Goal: Information Seeking & Learning: Learn about a topic

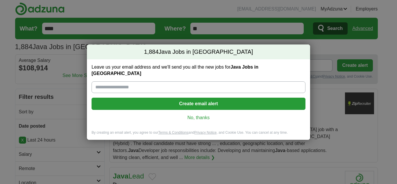
click at [204, 114] on link "No, thanks" at bounding box center [198, 117] width 205 height 6
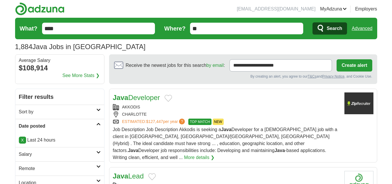
click at [98, 123] on icon at bounding box center [98, 124] width 4 height 3
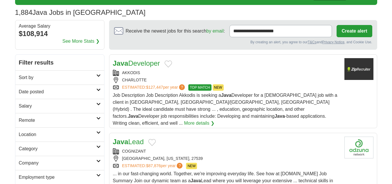
scroll to position [49, 0]
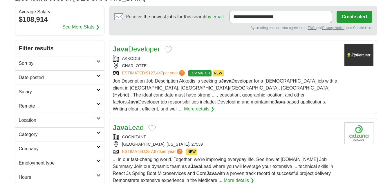
click at [97, 106] on link "Remote" at bounding box center [59, 106] width 89 height 14
click at [30, 119] on link "Remote jobs" at bounding box center [32, 119] width 26 height 5
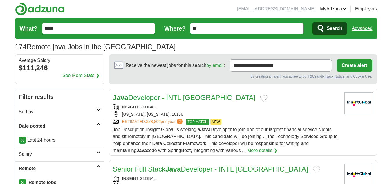
click at [96, 124] on h2 "Date posted" at bounding box center [58, 126] width 78 height 7
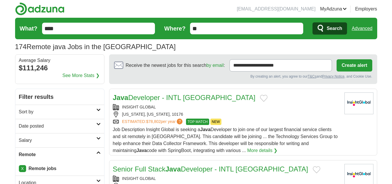
click at [98, 152] on icon at bounding box center [98, 152] width 4 height 3
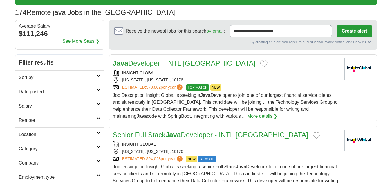
scroll to position [49, 0]
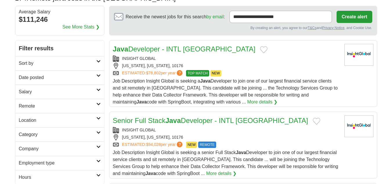
click at [98, 104] on icon at bounding box center [98, 104] width 4 height 3
click at [99, 76] on icon at bounding box center [98, 75] width 4 height 3
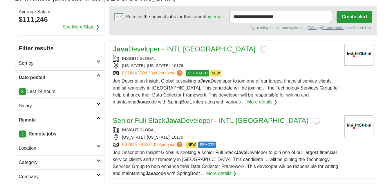
click at [241, 67] on div "NEW YORK, NEW YORK, 10176" at bounding box center [226, 66] width 227 height 6
click at [249, 140] on div "NEW YORK, NEW YORK, 10176" at bounding box center [226, 137] width 227 height 6
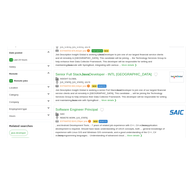
scroll to position [145, 0]
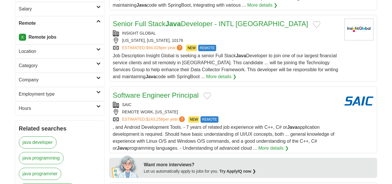
click at [232, 119] on div "ESTIMATED: $243,258 per year ? NEW REMOTE" at bounding box center [226, 119] width 227 height 6
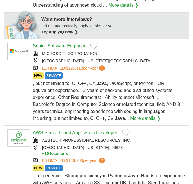
scroll to position [339, 0]
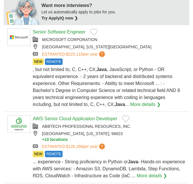
click at [127, 78] on div ", but not limited to, C, C++, C#, Java , JavaScript, or Python - OR equivalent …" at bounding box center [109, 87] width 153 height 42
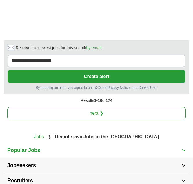
scroll to position [1065, 0]
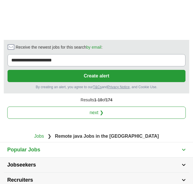
click at [100, 119] on link "next ❯" at bounding box center [96, 112] width 179 height 12
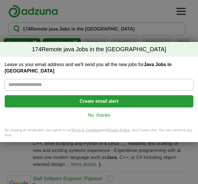
click at [101, 114] on link "No, thanks" at bounding box center [98, 115] width 179 height 6
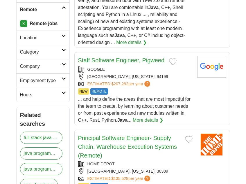
scroll to position [194, 0]
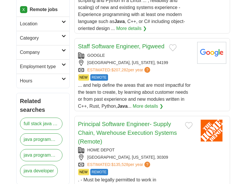
click at [182, 76] on div "NEW REMOTE" at bounding box center [135, 77] width 114 height 6
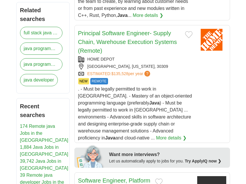
scroll to position [290, 0]
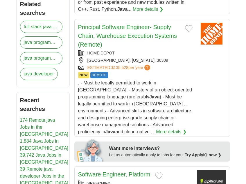
click at [165, 53] on div "HOME DEPOT" at bounding box center [135, 53] width 114 height 6
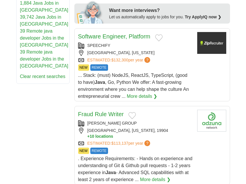
scroll to position [436, 0]
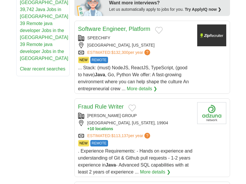
click at [167, 53] on div "ESTIMATED: $132,300 per year ? NEW REMOTE" at bounding box center [135, 52] width 114 height 6
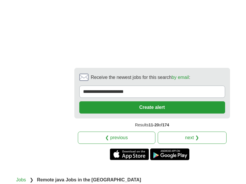
scroll to position [1162, 0]
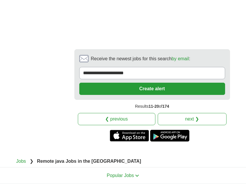
click at [180, 113] on link "next ❯" at bounding box center [192, 119] width 69 height 12
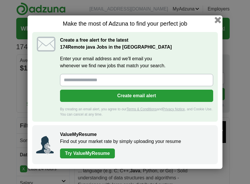
click at [218, 22] on button "button" at bounding box center [218, 20] width 6 height 6
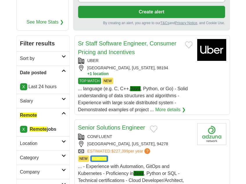
scroll to position [97, 0]
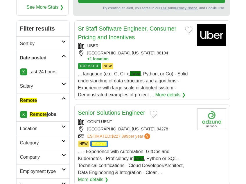
click at [162, 64] on div "TOP MATCH NEW" at bounding box center [135, 66] width 114 height 6
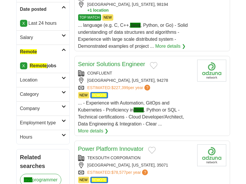
click at [175, 94] on div "NEW REMOTE" at bounding box center [135, 95] width 114 height 6
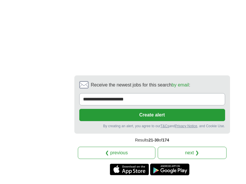
scroll to position [1113, 0]
